Goal: Task Accomplishment & Management: Manage account settings

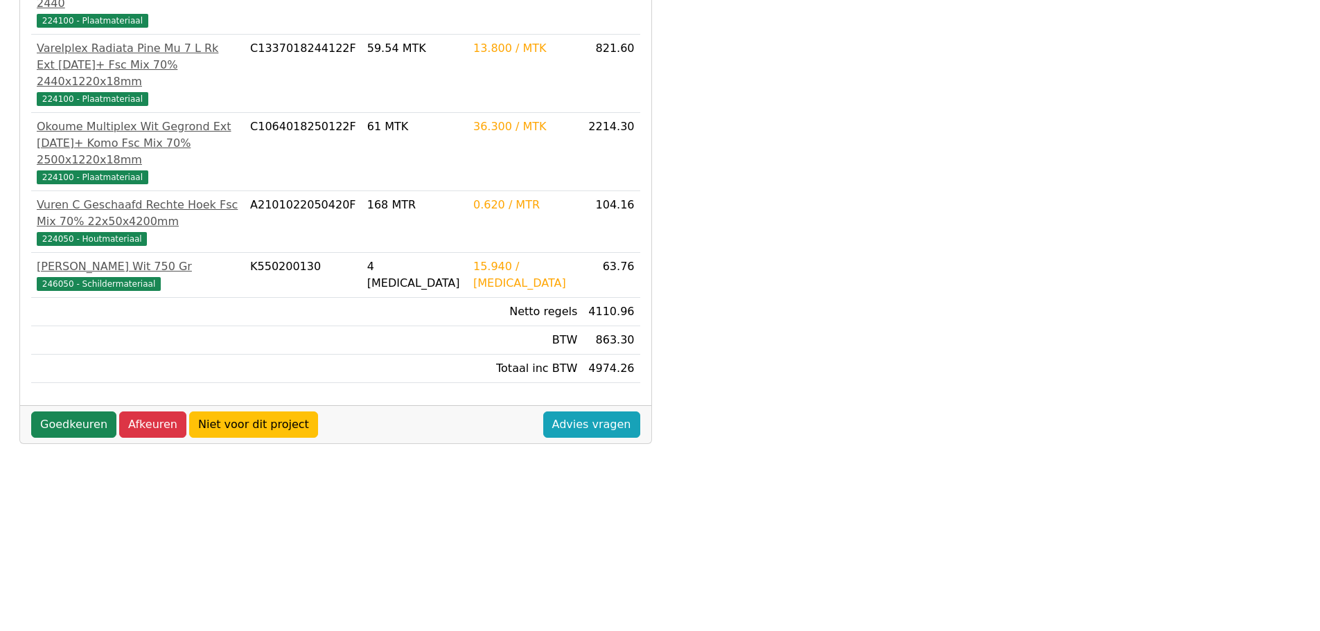
scroll to position [396, 0]
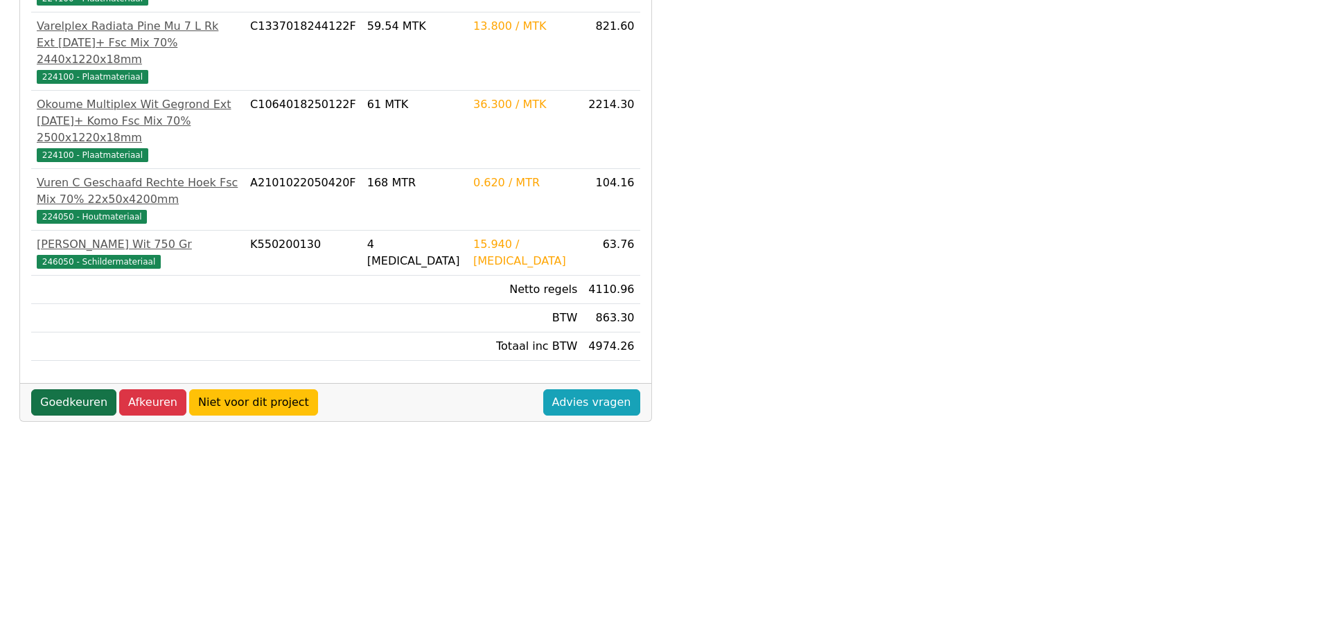
click at [77, 389] on link "Goedkeuren" at bounding box center [73, 402] width 85 height 26
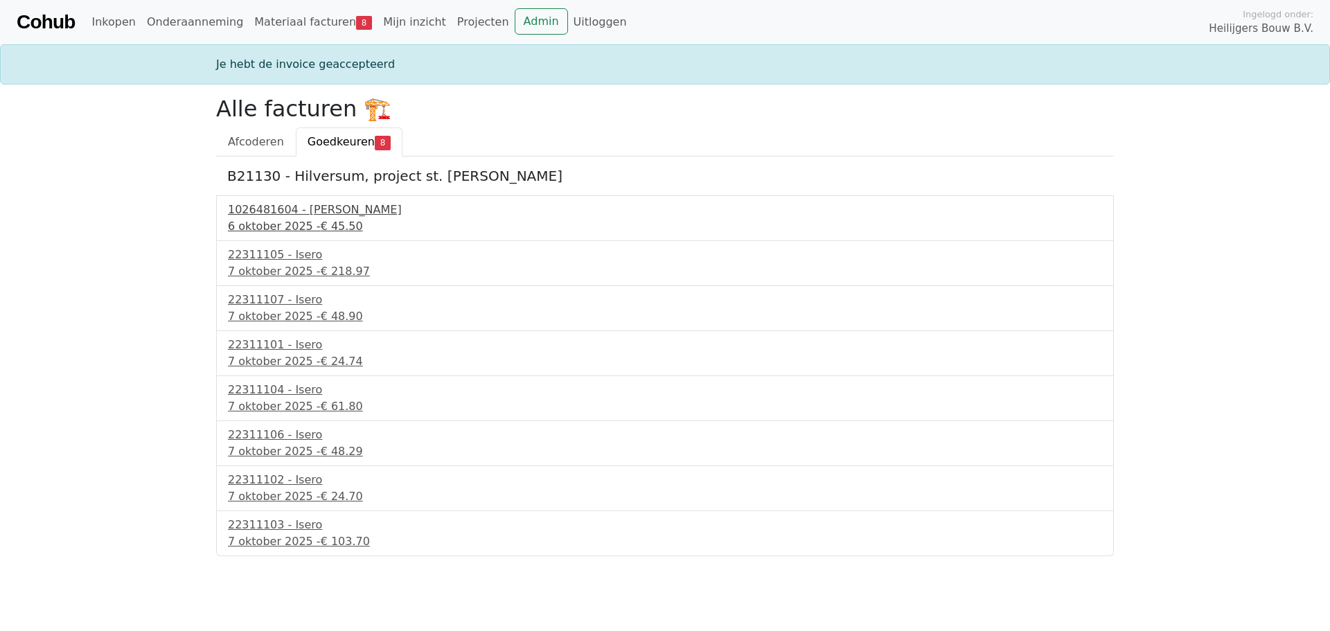
click at [286, 224] on div "6 oktober 2025 - € 45.50" at bounding box center [665, 226] width 874 height 17
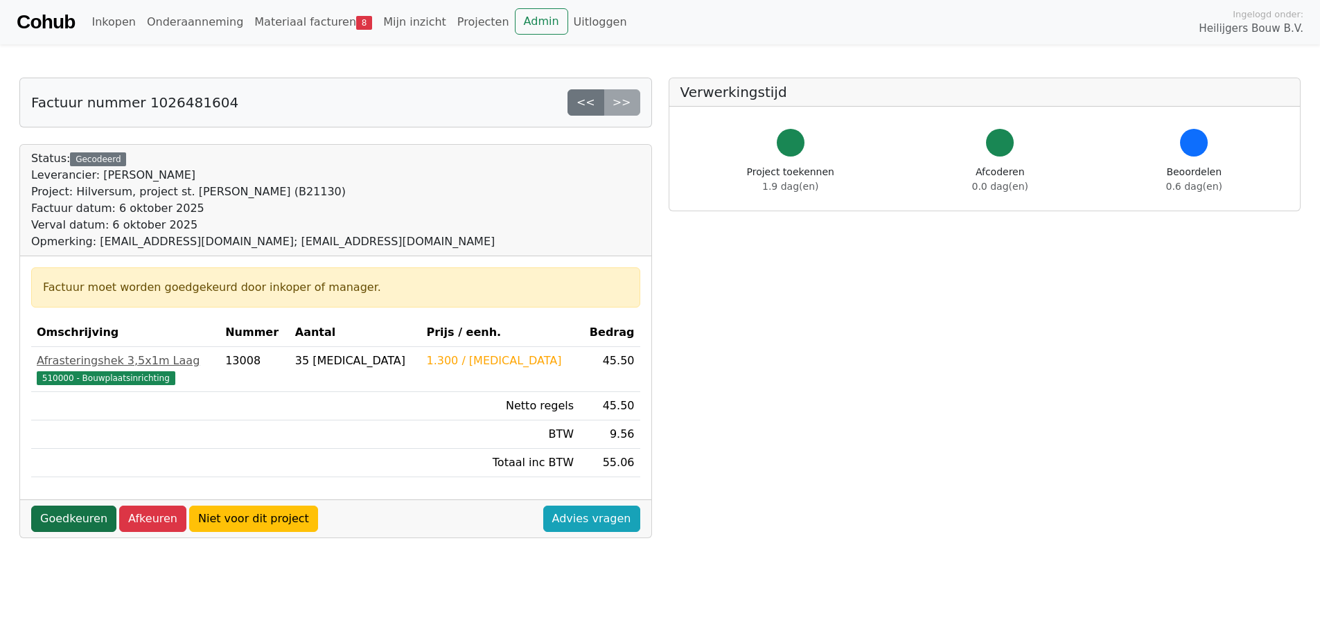
click at [77, 519] on link "Goedkeuren" at bounding box center [73, 519] width 85 height 26
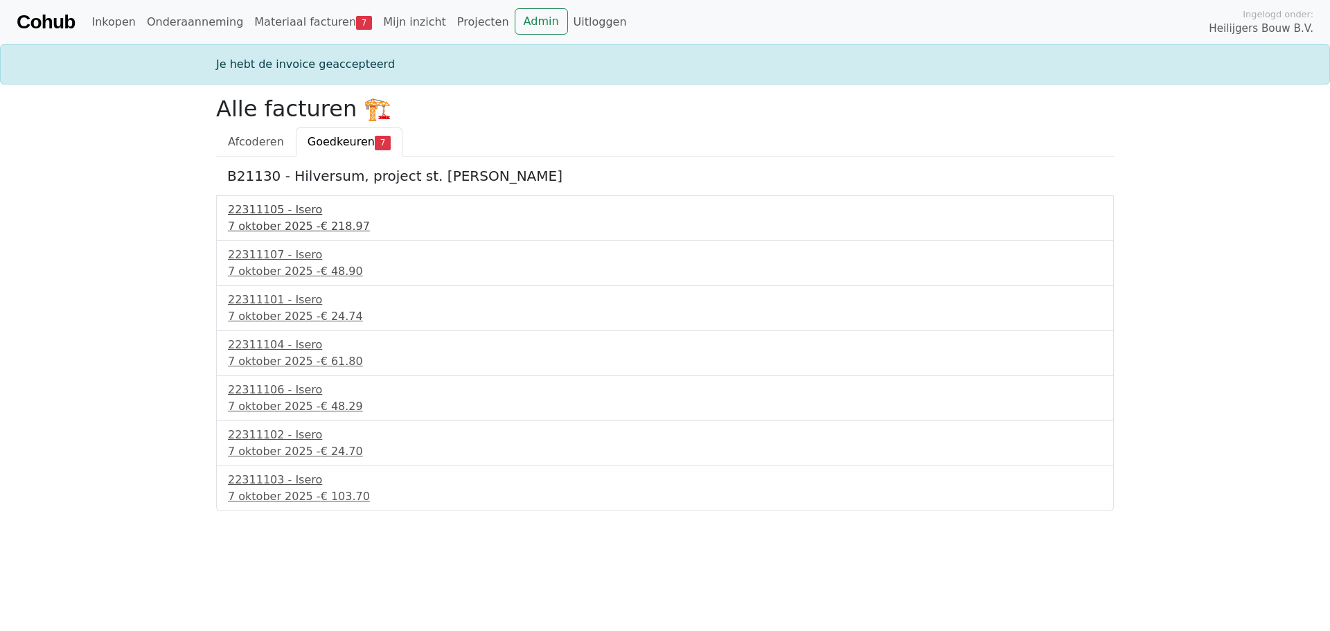
click at [290, 211] on div "22311105 - Isero" at bounding box center [665, 210] width 874 height 17
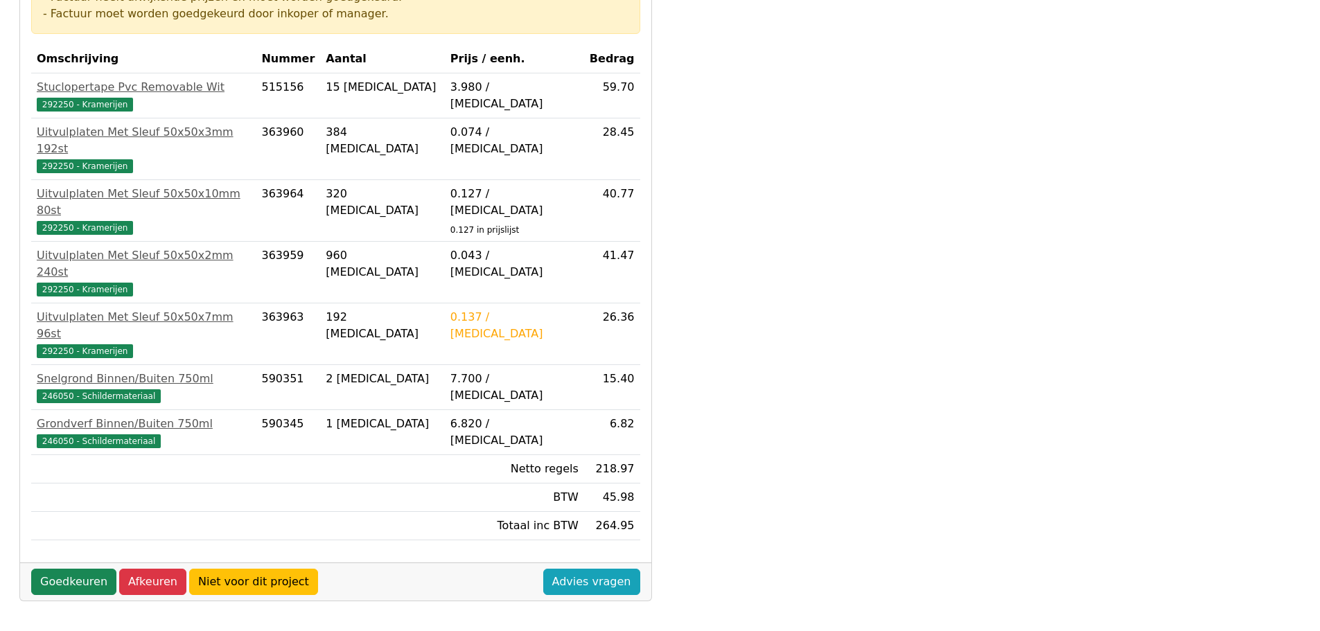
scroll to position [277, 0]
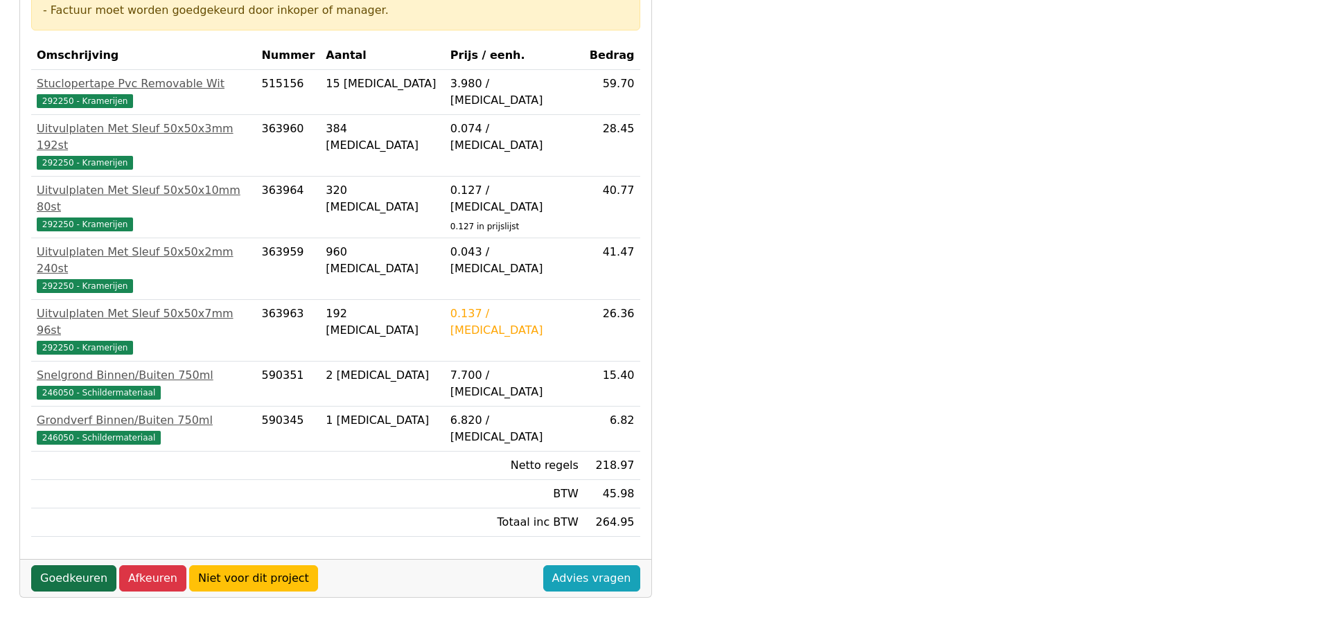
click at [70, 565] on link "Goedkeuren" at bounding box center [73, 578] width 85 height 26
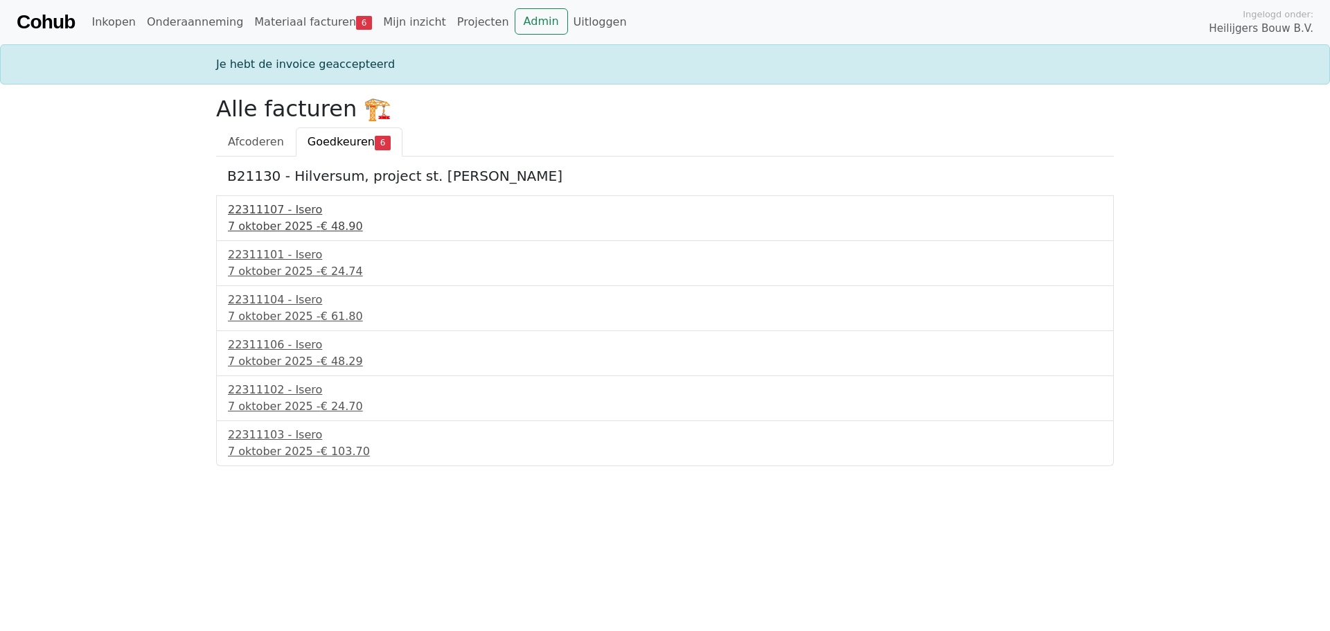
click at [289, 220] on div "7 oktober 2025 - € 48.90" at bounding box center [665, 226] width 874 height 17
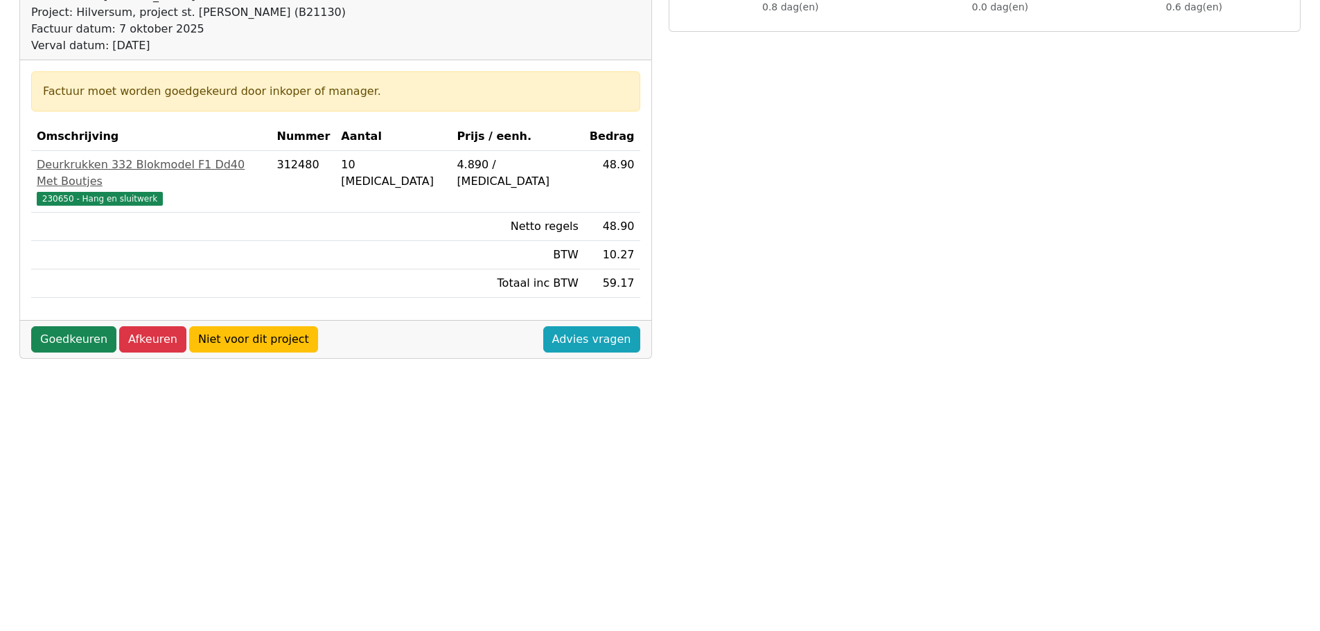
scroll to position [277, 0]
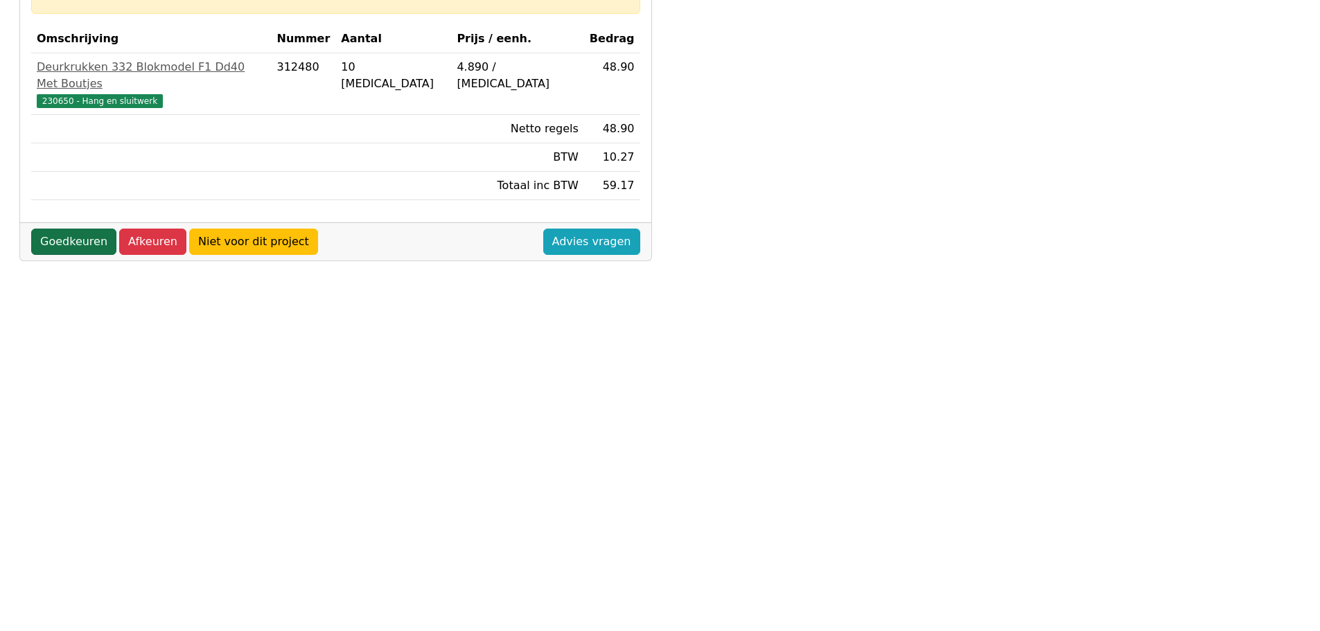
click at [88, 229] on link "Goedkeuren" at bounding box center [73, 242] width 85 height 26
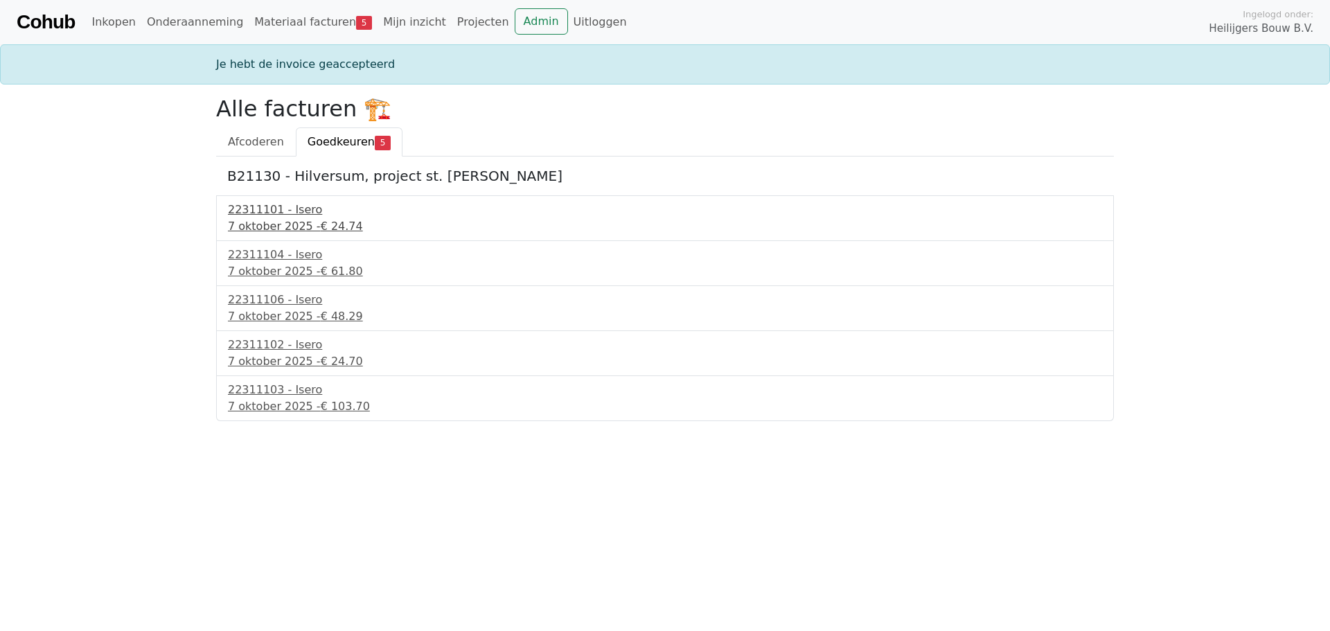
click at [282, 227] on div "[DATE] - € 24.74" at bounding box center [665, 226] width 874 height 17
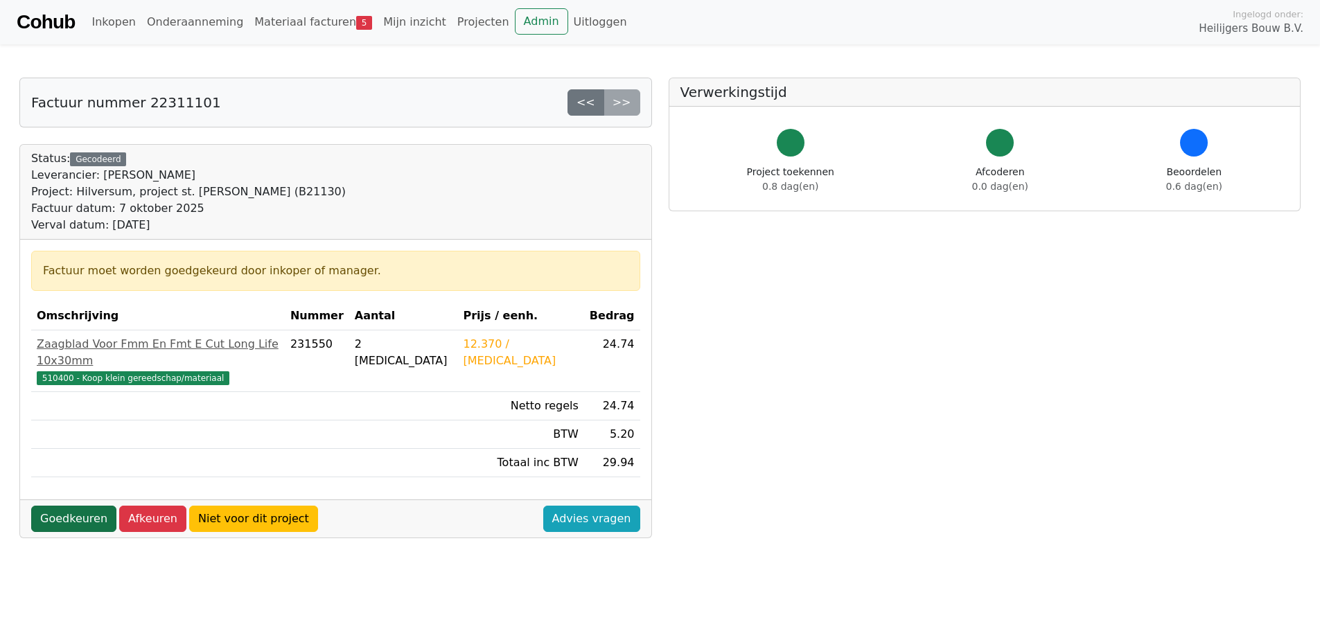
click at [78, 506] on link "Goedkeuren" at bounding box center [73, 519] width 85 height 26
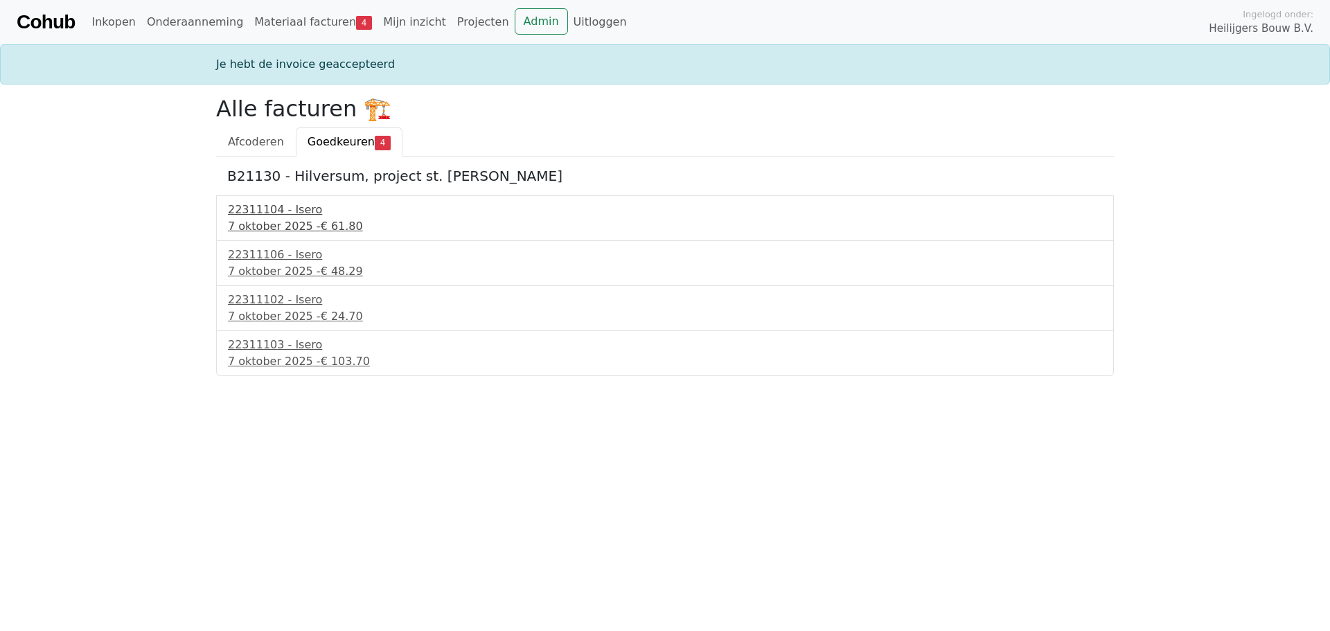
click at [288, 223] on div "7 oktober 2025 - € 61.80" at bounding box center [665, 226] width 874 height 17
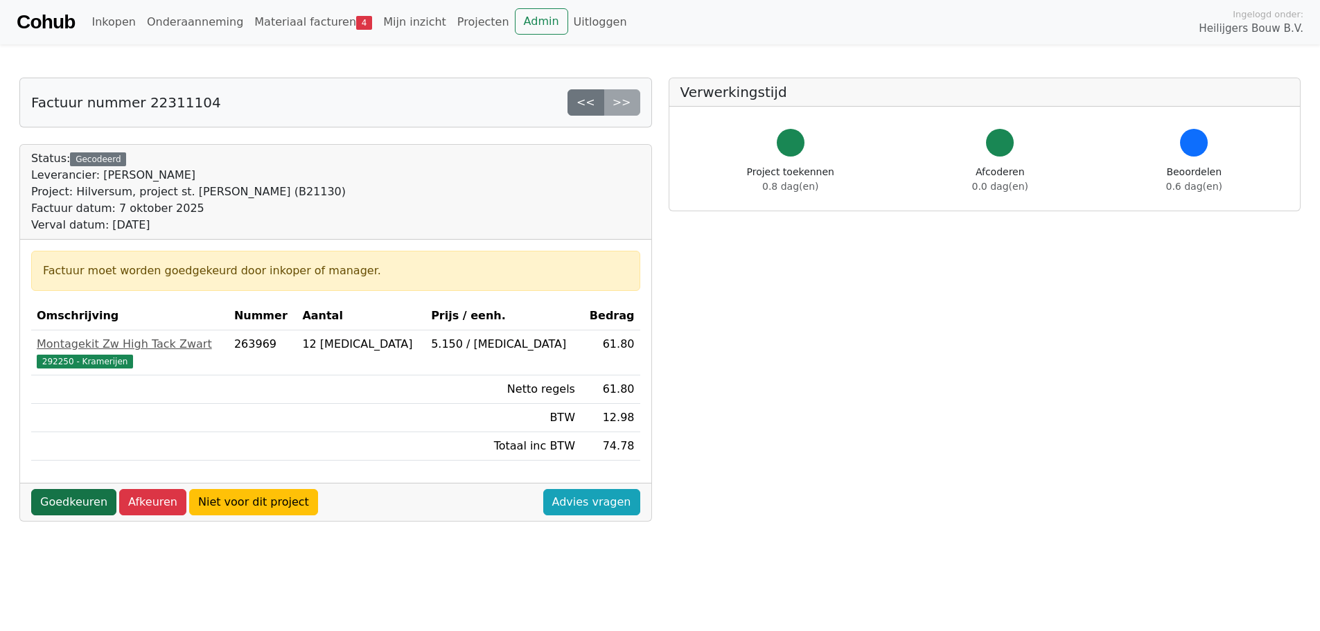
click at [69, 515] on link "Goedkeuren" at bounding box center [73, 502] width 85 height 26
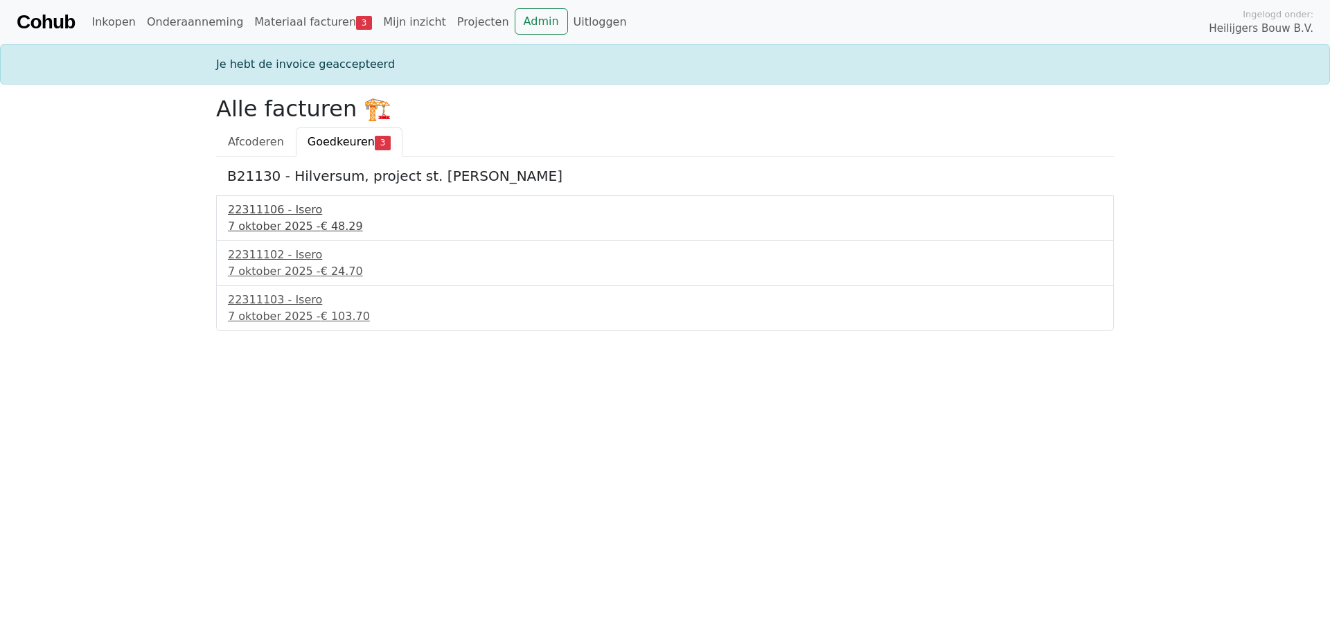
click at [294, 218] on div "7 oktober 2025 - € 48.29" at bounding box center [665, 226] width 874 height 17
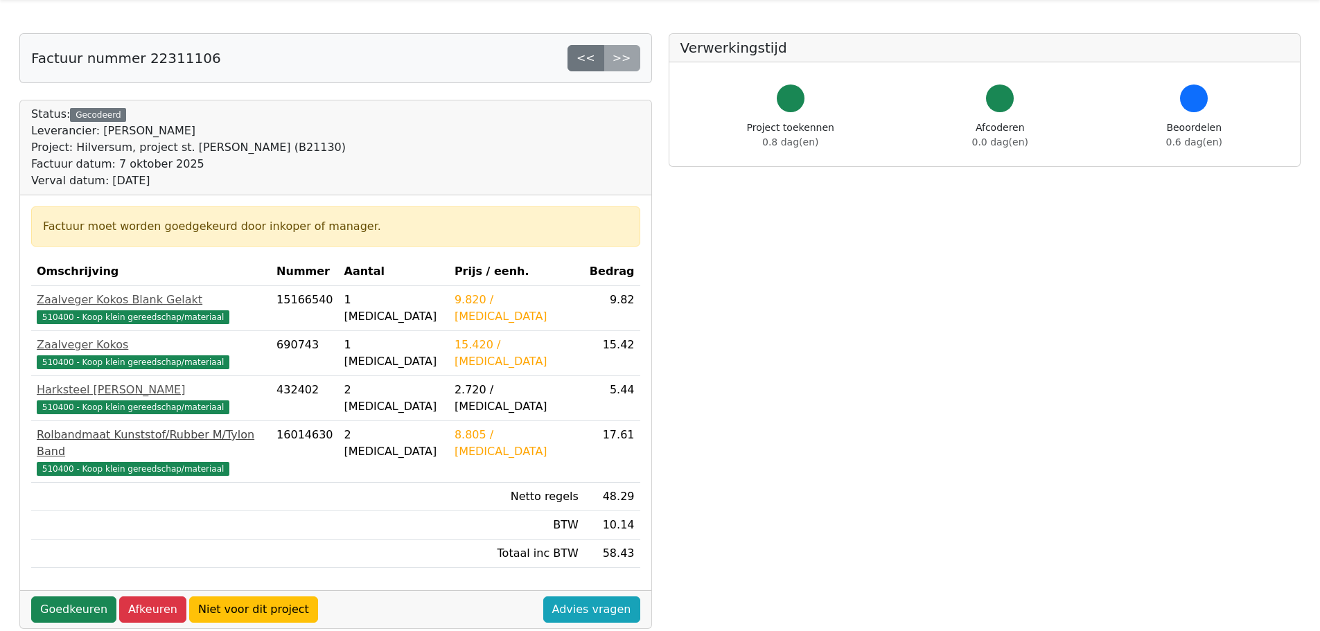
scroll to position [69, 0]
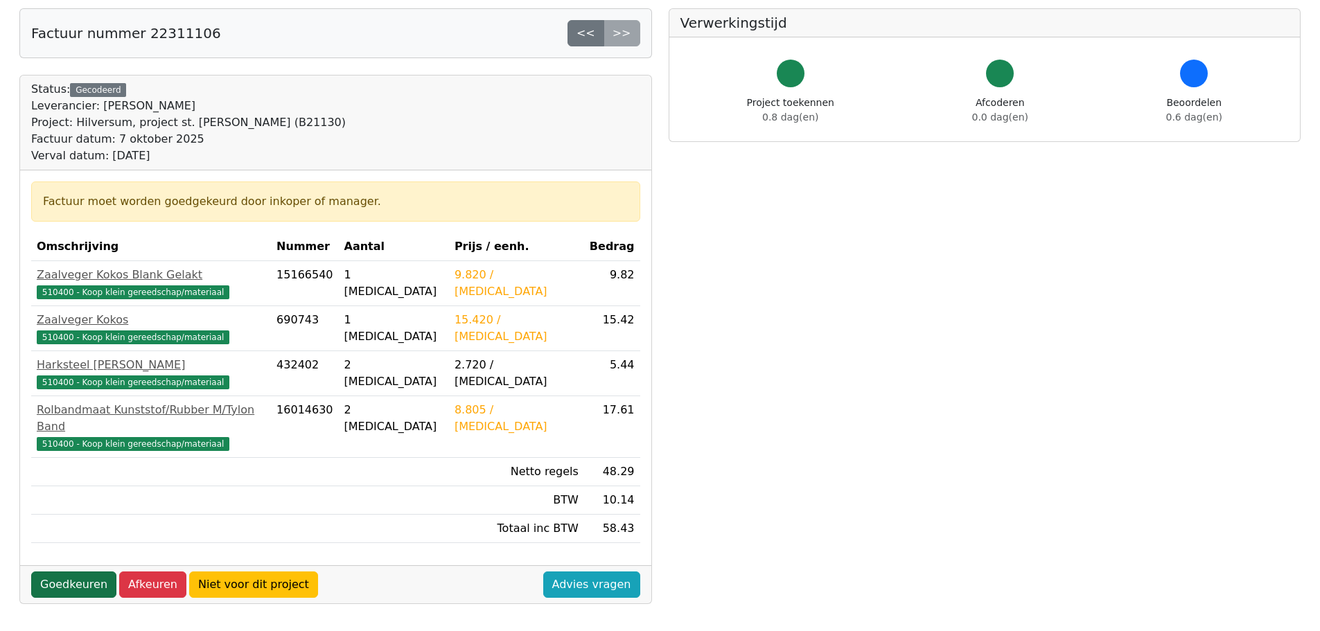
click at [77, 572] on link "Goedkeuren" at bounding box center [73, 585] width 85 height 26
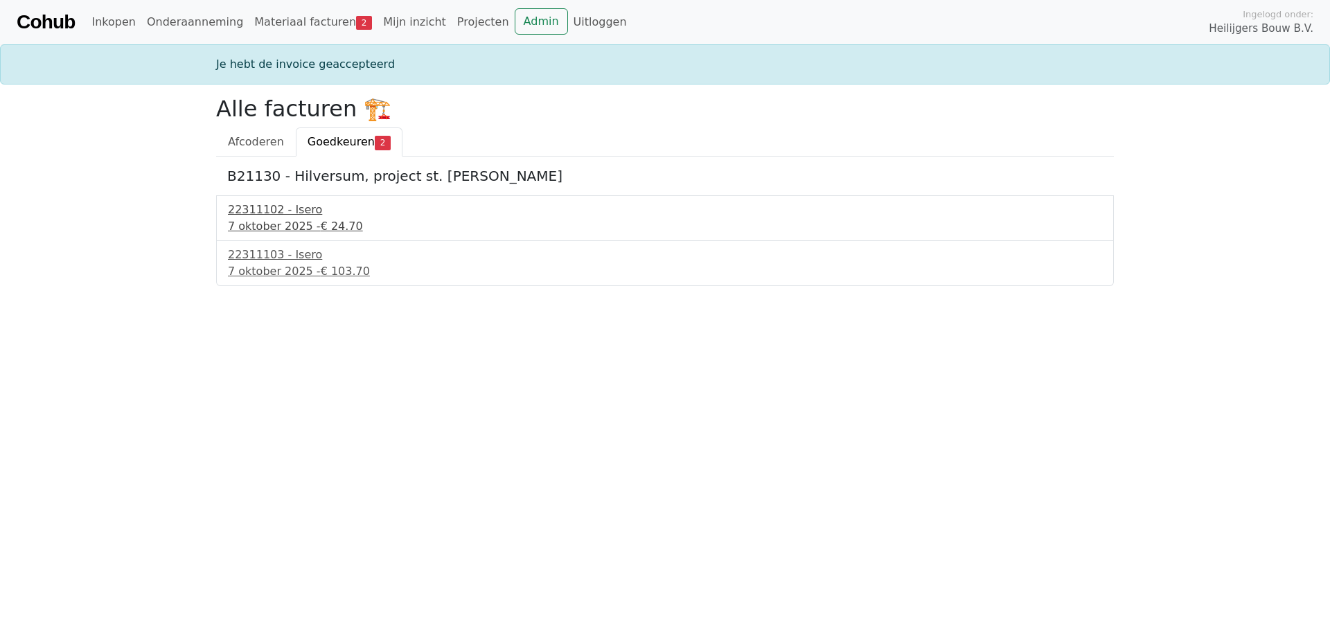
click at [293, 228] on div "7 oktober 2025 - € 24.70" at bounding box center [665, 226] width 874 height 17
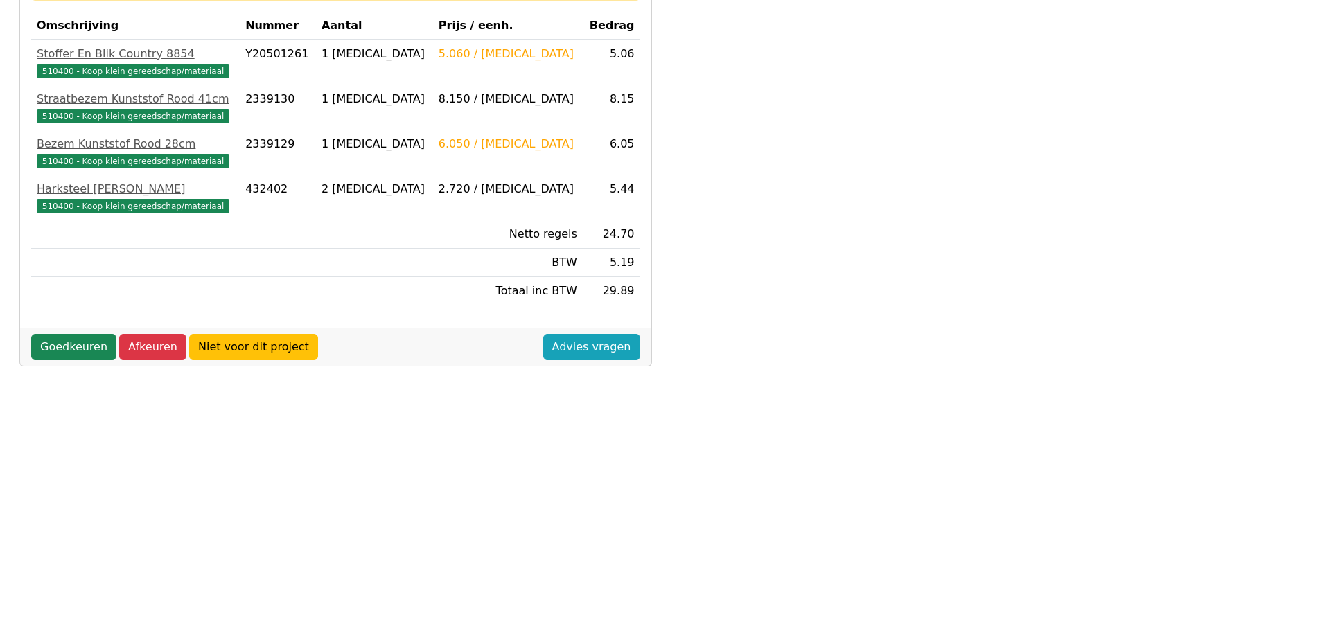
scroll to position [396, 0]
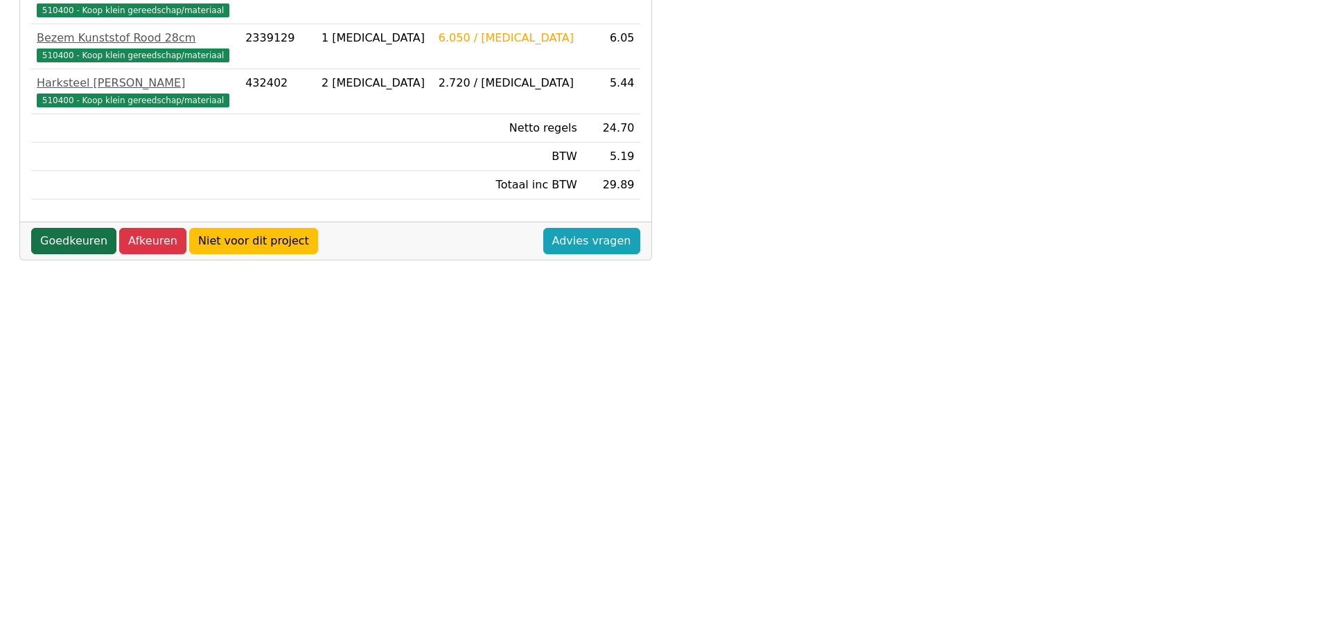
click at [86, 240] on link "Goedkeuren" at bounding box center [73, 241] width 85 height 26
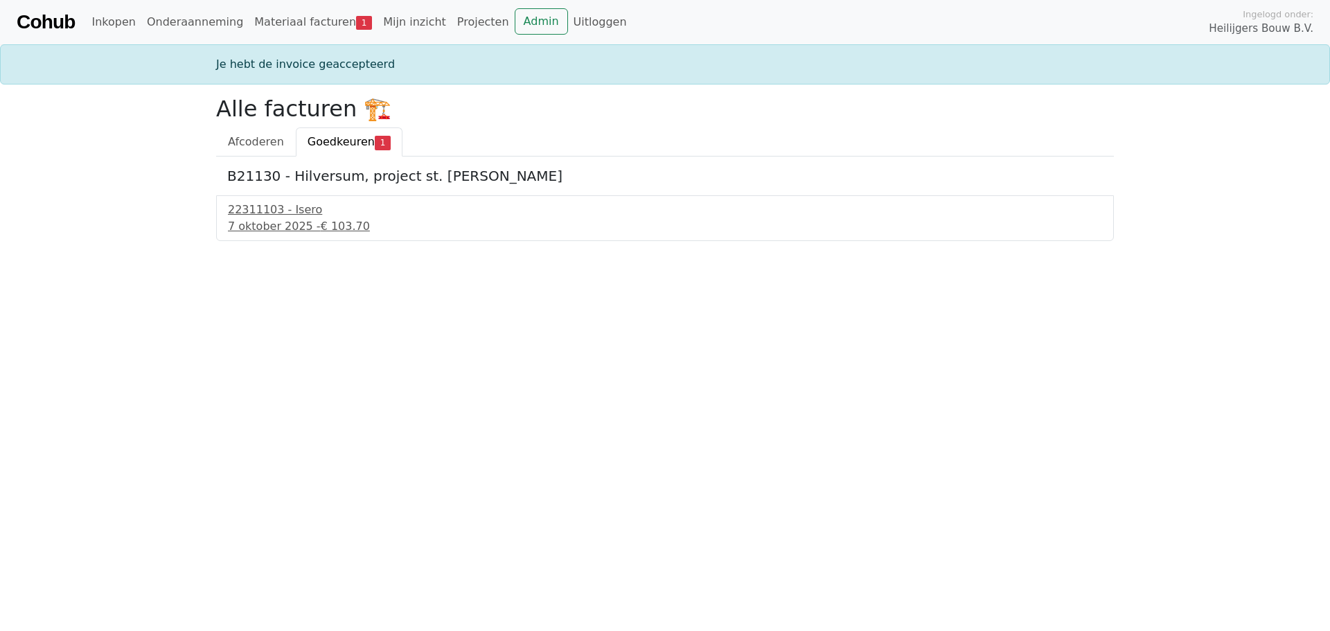
drag, startPoint x: 281, startPoint y: 228, endPoint x: 285, endPoint y: 240, distance: 12.5
click at [282, 228] on div "7 oktober 2025 - € 103.70" at bounding box center [665, 226] width 874 height 17
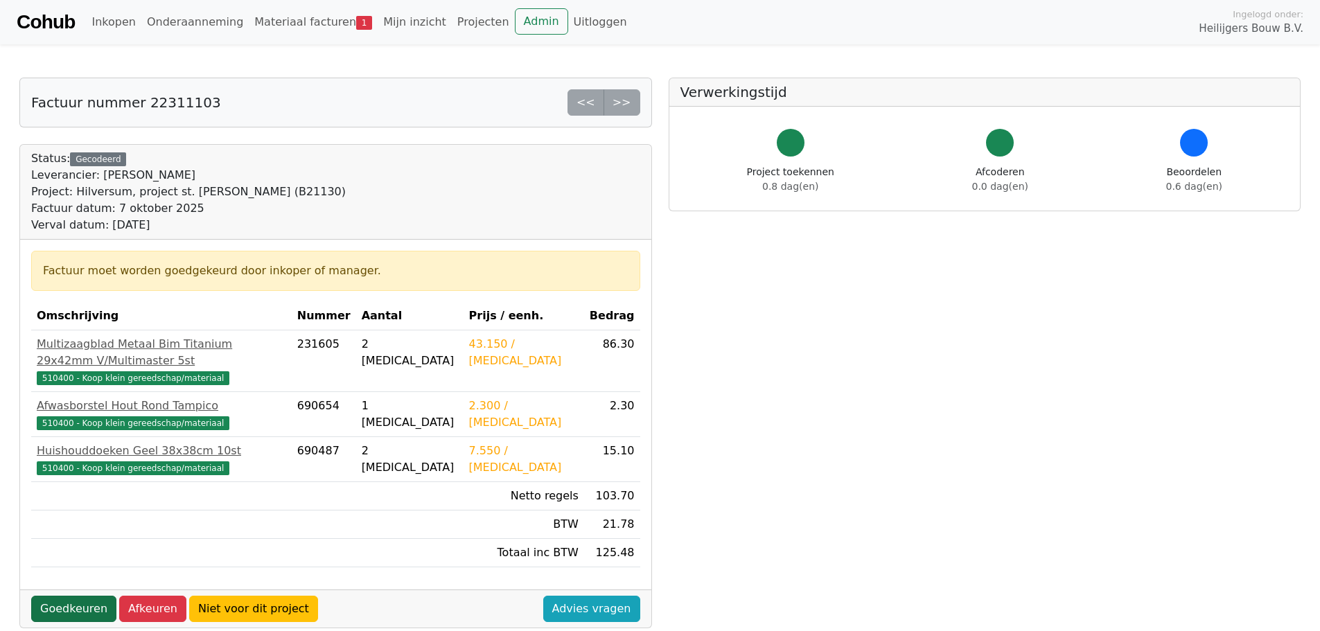
click at [94, 596] on link "Goedkeuren" at bounding box center [73, 609] width 85 height 26
